Goal: Information Seeking & Learning: Find specific page/section

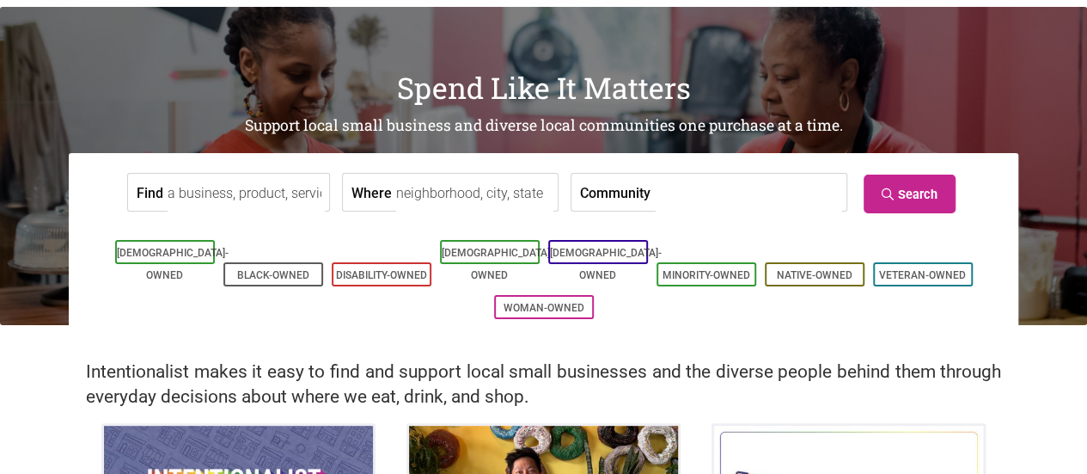
scroll to position [86, 0]
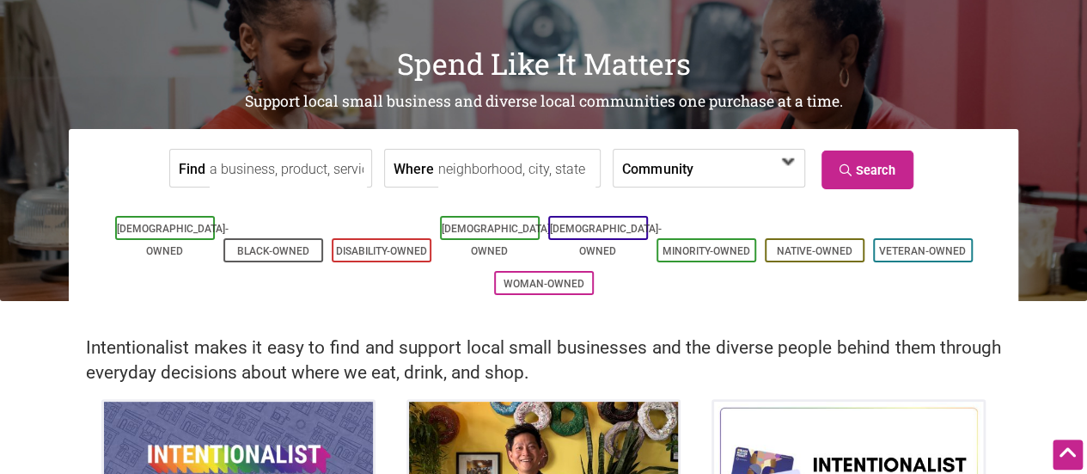
click at [732, 165] on span at bounding box center [742, 169] width 74 height 29
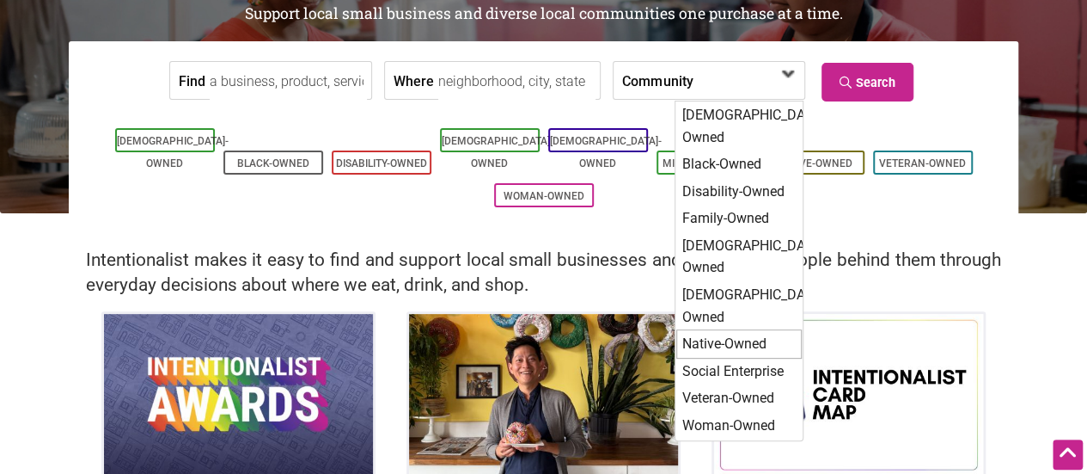
scroll to position [258, 0]
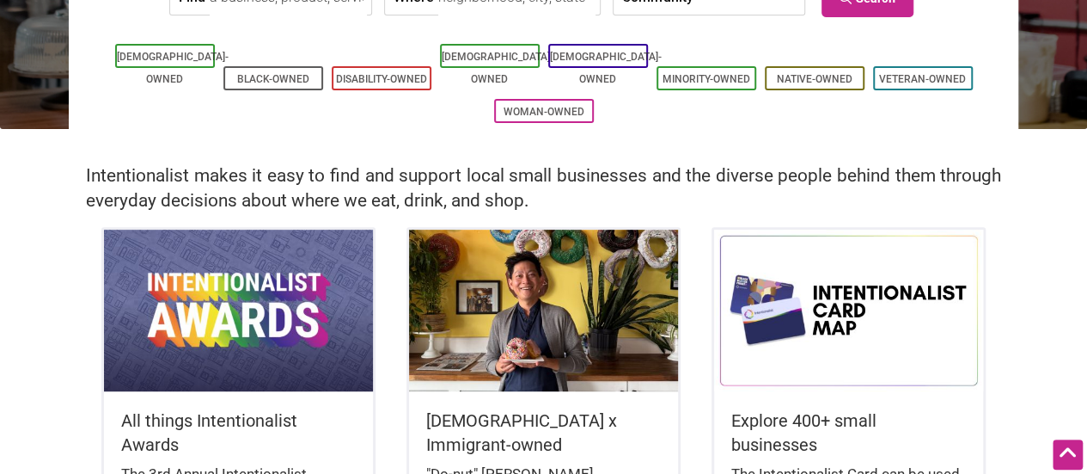
click at [505, 152] on div "Intentionalist makes it easy to find and support local small businesses and the…" at bounding box center [543, 178] width 1087 height 98
click at [488, 53] on link "[DEMOGRAPHIC_DATA]-Owned" at bounding box center [498, 68] width 112 height 34
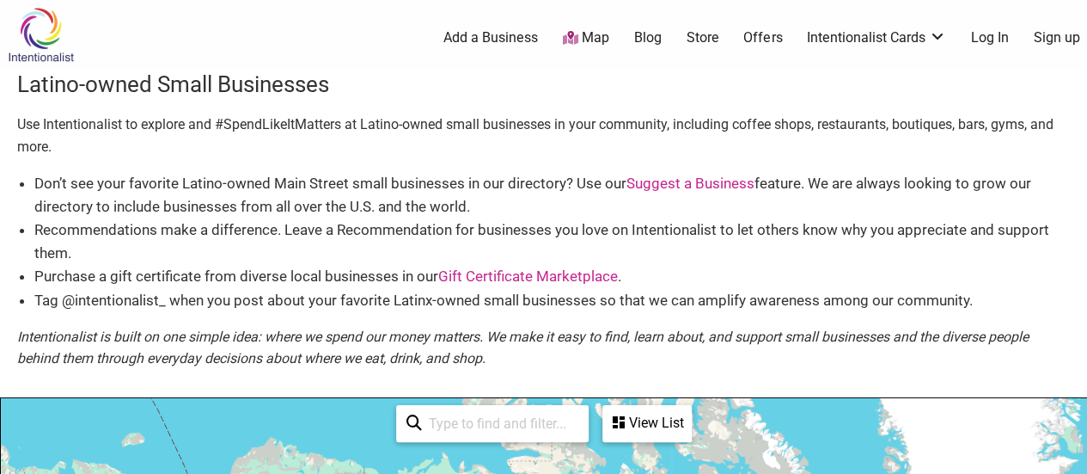
scroll to position [86, 0]
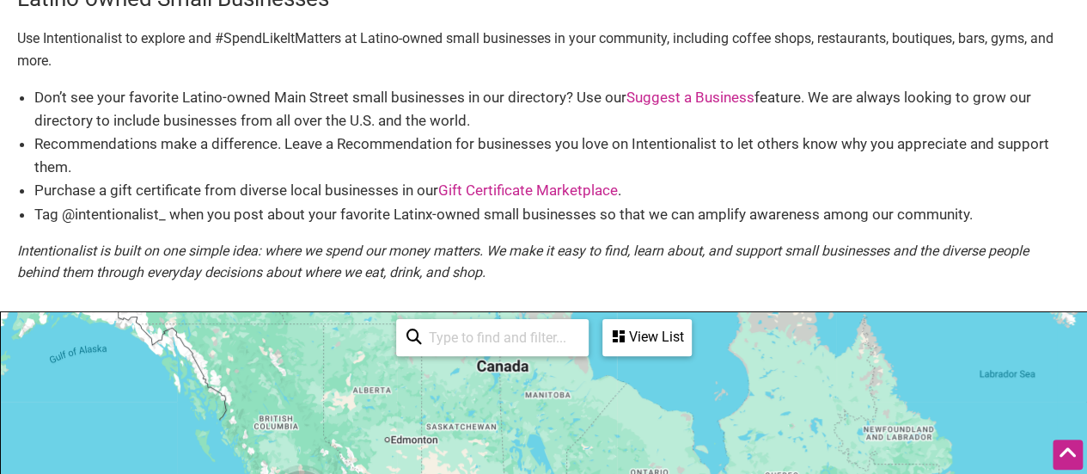
click at [685, 90] on link "Suggest a Business" at bounding box center [691, 97] width 128 height 17
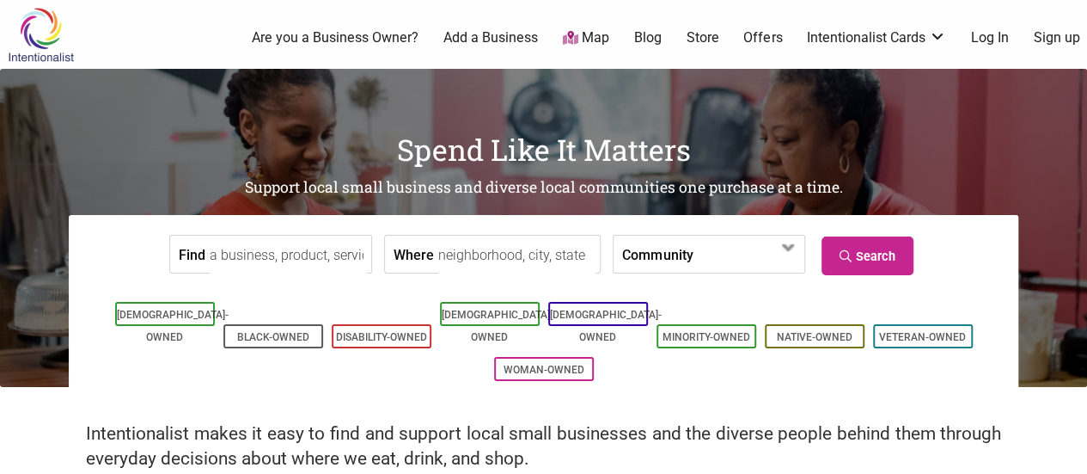
click at [341, 265] on input "Find" at bounding box center [288, 255] width 157 height 39
click at [330, 257] on input "Find" at bounding box center [288, 255] width 157 height 39
type input "IT"
click at [506, 256] on input "Where" at bounding box center [516, 255] width 157 height 39
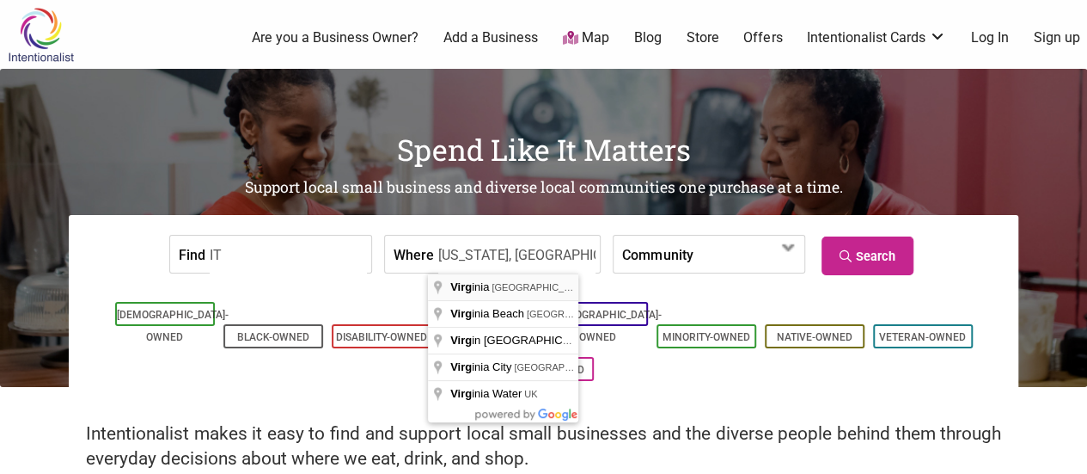
type input "Virginia, USA"
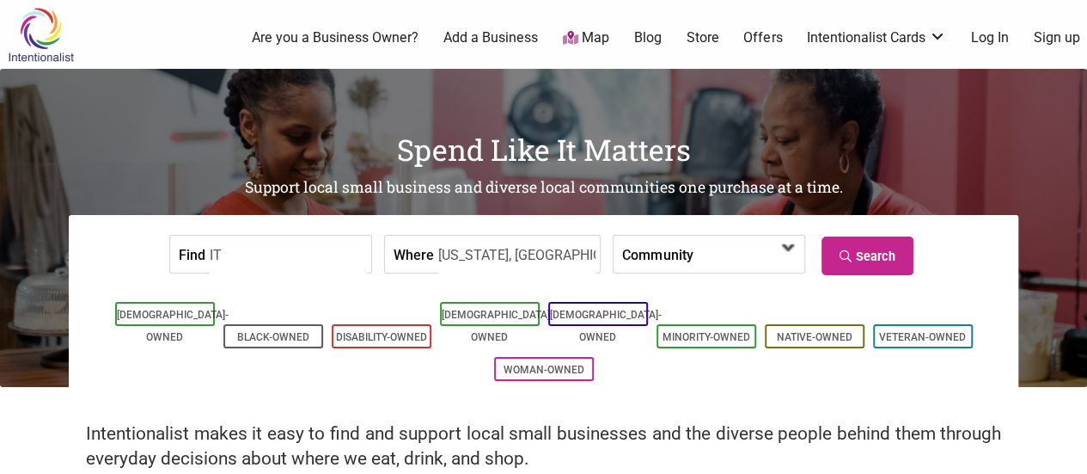
click at [727, 257] on span at bounding box center [742, 255] width 74 height 29
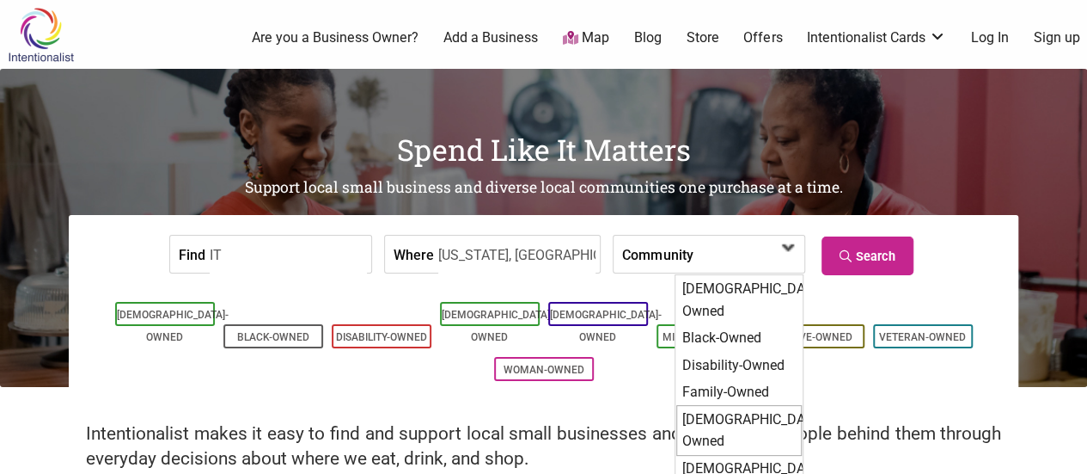
click at [738, 405] on div "[DEMOGRAPHIC_DATA]-Owned" at bounding box center [740, 430] width 126 height 51
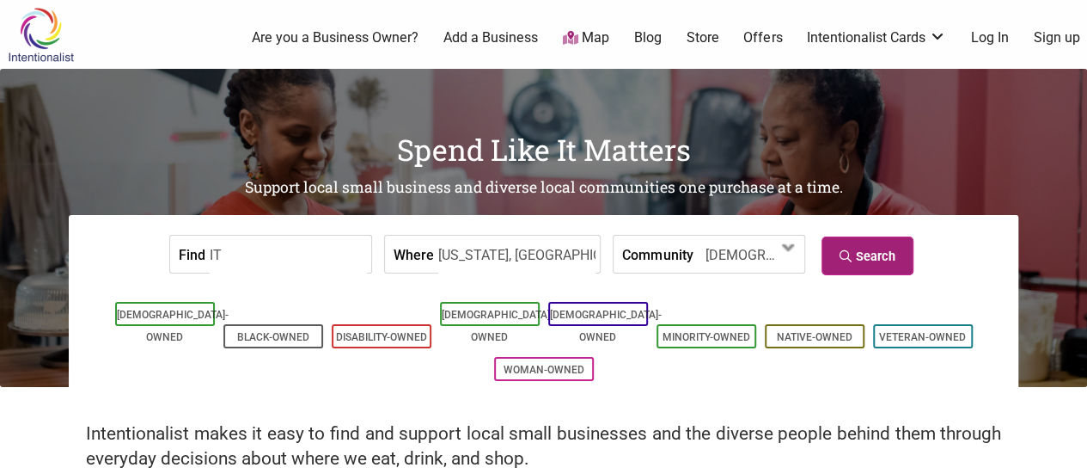
click at [861, 262] on link "Search" at bounding box center [868, 255] width 92 height 39
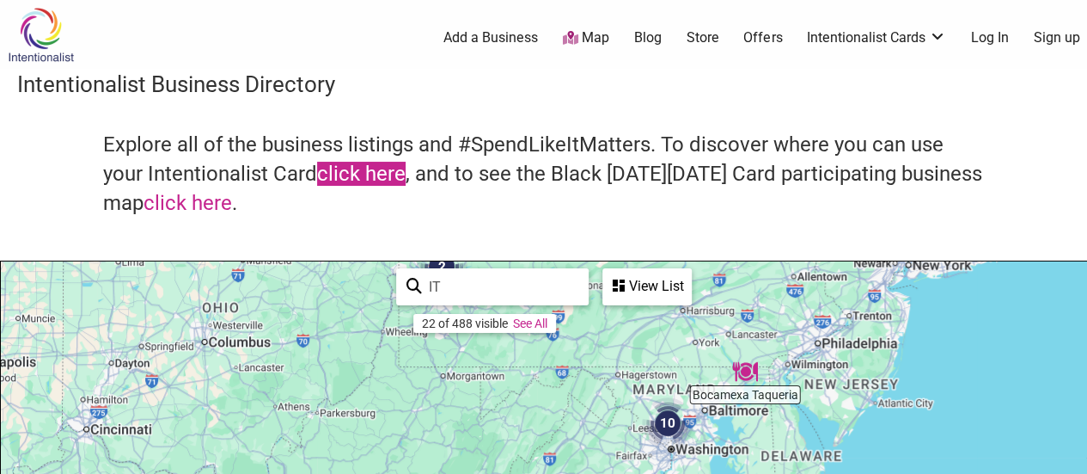
click at [371, 171] on link "click here" at bounding box center [361, 174] width 89 height 24
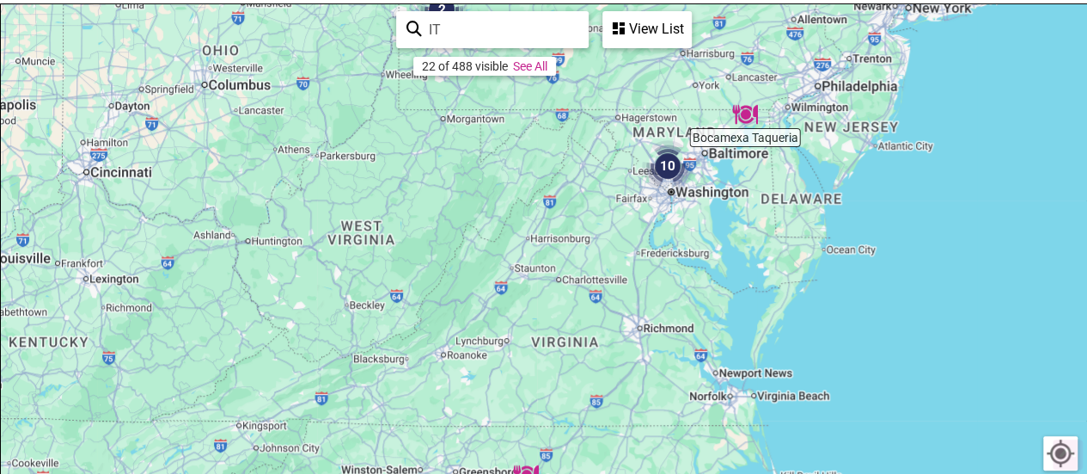
scroll to position [258, 0]
click at [666, 168] on img "10" at bounding box center [668, 165] width 52 height 52
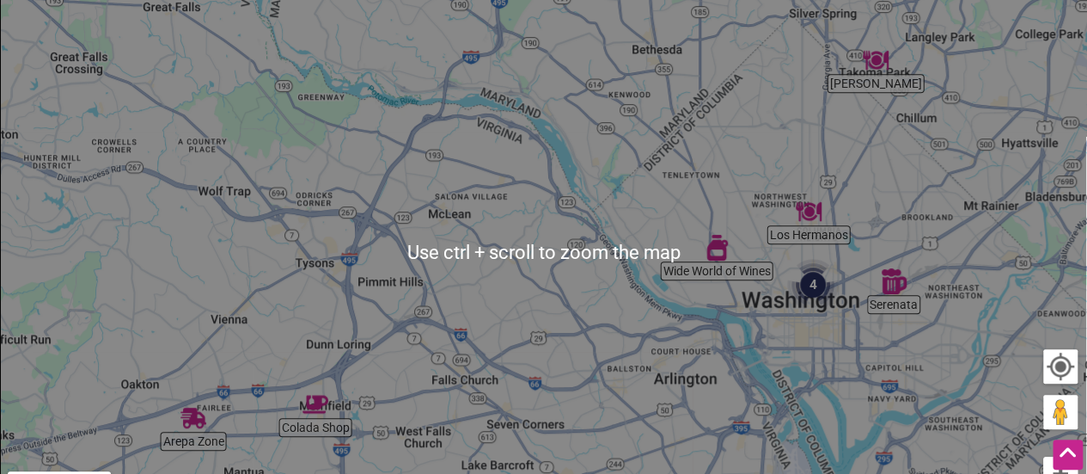
scroll to position [172, 0]
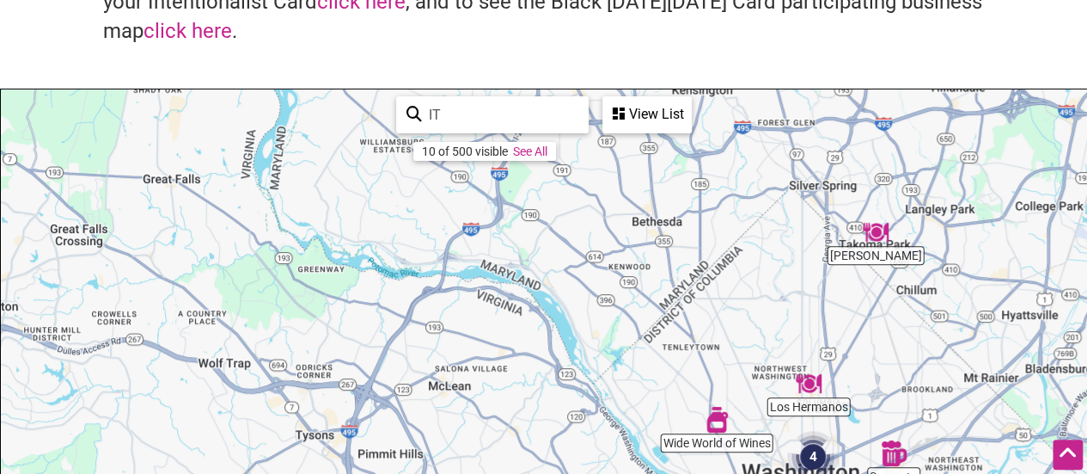
click at [538, 149] on link "See All" at bounding box center [530, 151] width 34 height 14
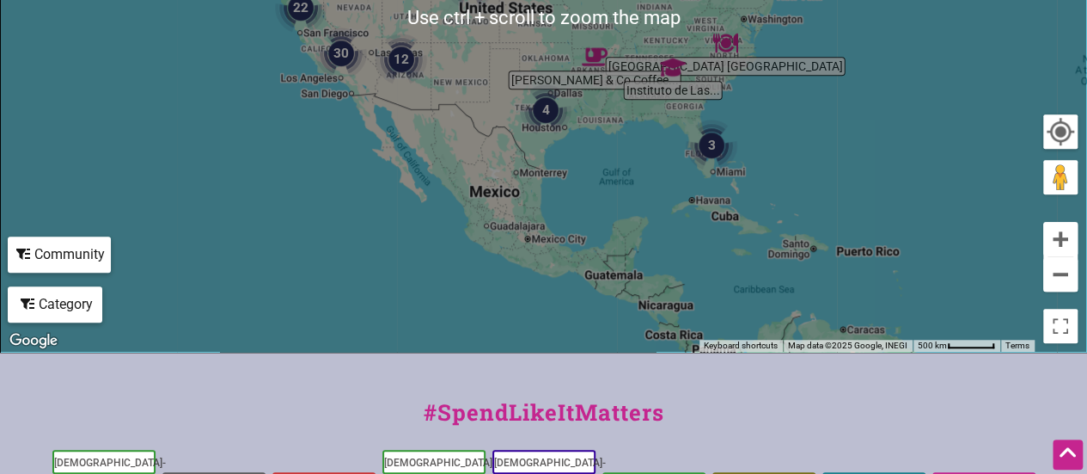
scroll to position [602, 0]
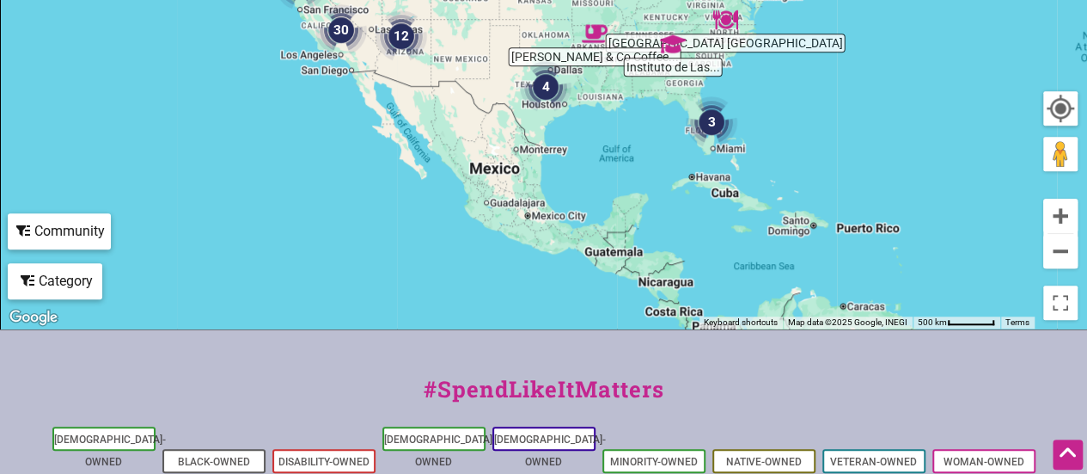
click at [58, 281] on div "Category" at bounding box center [54, 281] width 91 height 33
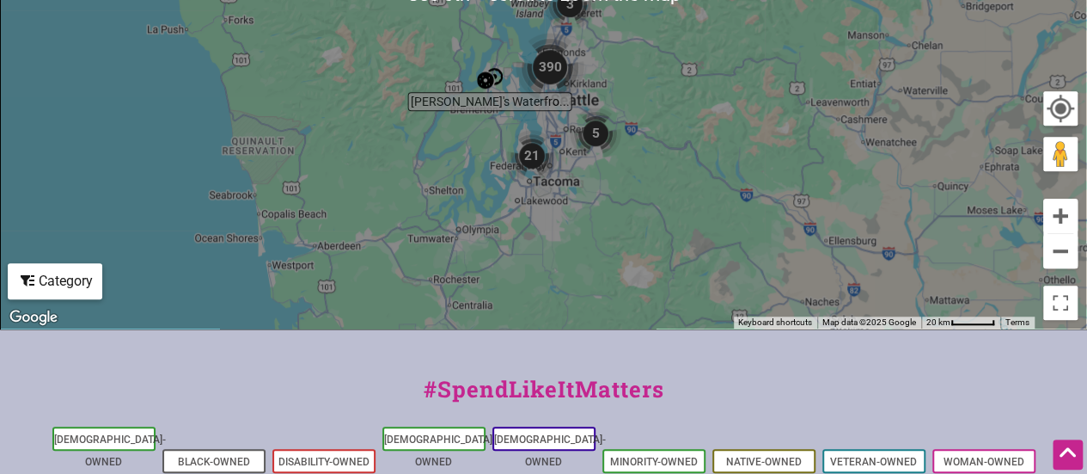
scroll to position [344, 0]
